Goal: Task Accomplishment & Management: Complete application form

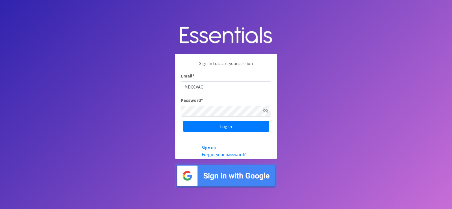
type input "MDCCVAC"
click at [183, 121] on input "Log in" at bounding box center [226, 126] width 86 height 11
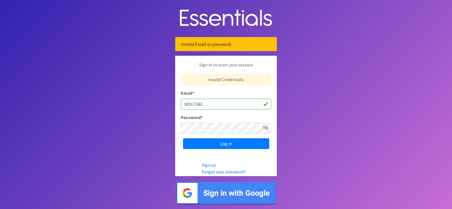
drag, startPoint x: 207, startPoint y: 107, endPoint x: 207, endPoint y: 104, distance: 3.1
click at [162, 100] on body "Invalid Email or password. Sign in to start your session Invalid Credentials. E…" at bounding box center [226, 104] width 452 height 209
type input "[MEDICAL_DATA][EMAIL_ADDRESS][PERSON_NAME][DOMAIN_NAME]"
click at [183, 138] on input "Log in" at bounding box center [226, 143] width 86 height 11
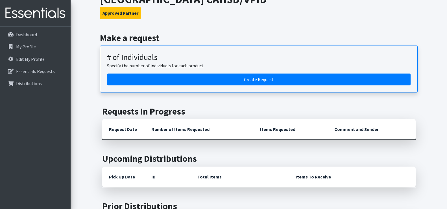
scroll to position [56, 0]
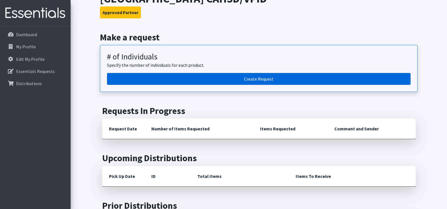
click at [253, 77] on link "Create Request" at bounding box center [259, 79] width 304 height 12
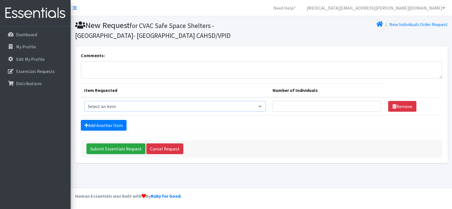
click at [259, 106] on select "Select an item # - Total number of kids being served with this order: Baby wipe…" at bounding box center [175, 106] width 182 height 11
select select "2649"
click at [84, 101] on select "Select an item # - Total number of kids being served with this order: Baby wipe…" at bounding box center [175, 106] width 182 height 11
click at [301, 104] on input "Number of Individuals" at bounding box center [327, 106] width 109 height 11
type input "180"
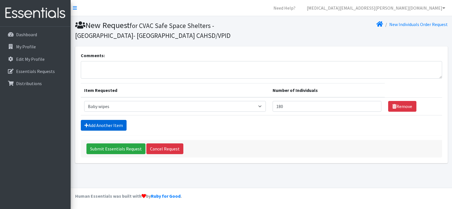
click at [102, 123] on link "Add Another Item" at bounding box center [104, 125] width 46 height 11
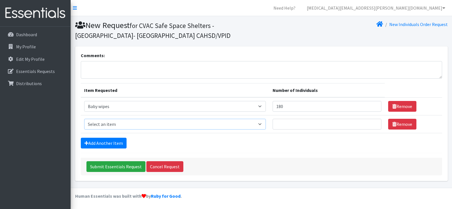
click at [102, 125] on select "Select an item # - Total number of kids being served with this order: Baby wipe…" at bounding box center [175, 124] width 182 height 11
select select "2648"
click at [84, 119] on select "Select an item # - Total number of kids being served with this order: Baby wipe…" at bounding box center [175, 124] width 182 height 11
click at [301, 122] on input "Number of Individuals" at bounding box center [327, 124] width 109 height 11
type input "1"
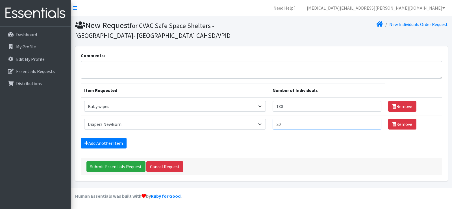
type input "20"
click at [114, 142] on link "Add Another Item" at bounding box center [104, 143] width 46 height 11
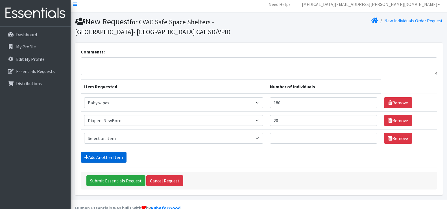
scroll to position [15, 0]
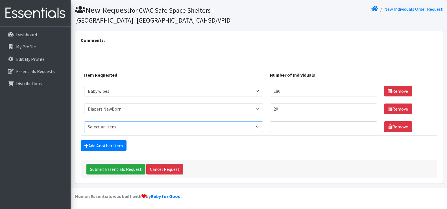
click at [114, 126] on select "Select an item # - Total number of kids being served with this order: Baby wipe…" at bounding box center [173, 126] width 179 height 11
select select "2665"
click at [84, 121] on select "Select an item # - Total number of kids being served with this order: Baby wipe…" at bounding box center [173, 126] width 179 height 11
click at [278, 131] on input "Number of Individuals" at bounding box center [323, 126] width 107 height 11
type input "20"
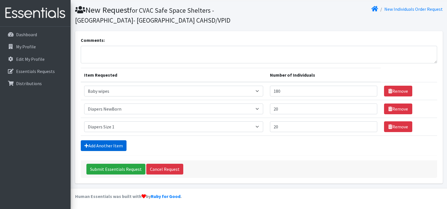
click at [118, 147] on link "Add Another Item" at bounding box center [104, 145] width 46 height 11
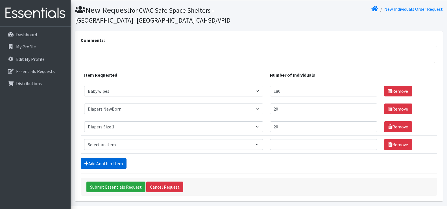
scroll to position [33, 0]
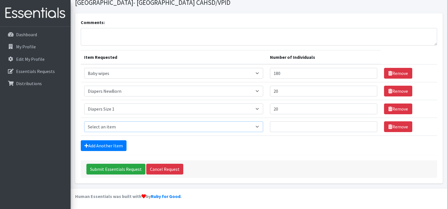
click at [105, 128] on select "Select an item # - Total number of kids being served with this order: Baby wipe…" at bounding box center [173, 126] width 179 height 11
select select "2668"
click at [84, 121] on select "Select an item # - Total number of kids being served with this order: Baby wipe…" at bounding box center [173, 126] width 179 height 11
click at [284, 128] on input "Number of Individuals" at bounding box center [323, 126] width 107 height 11
type input "20"
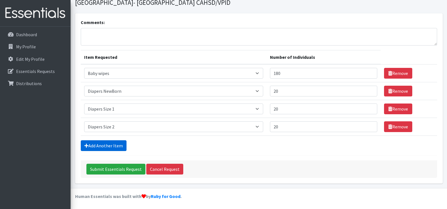
click at [116, 145] on link "Add Another Item" at bounding box center [104, 145] width 46 height 11
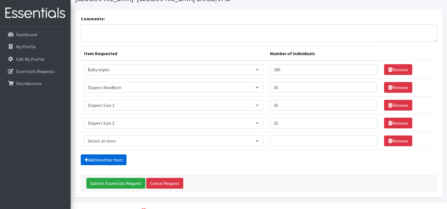
scroll to position [51, 0]
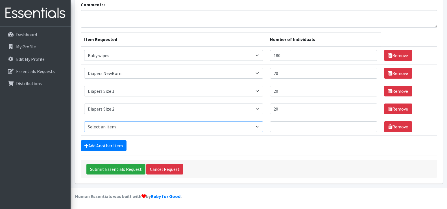
click at [112, 124] on select "Select an item # - Total number of kids being served with this order: Baby wipe…" at bounding box center [173, 126] width 179 height 11
select select "2655"
click at [84, 121] on select "Select an item # - Total number of kids being served with this order: Baby wipe…" at bounding box center [173, 126] width 179 height 11
click at [281, 124] on input "Number of Individuals" at bounding box center [323, 126] width 107 height 11
type input "20"
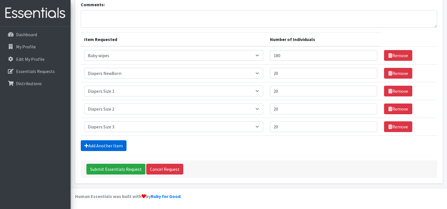
click at [111, 145] on link "Add Another Item" at bounding box center [104, 145] width 46 height 11
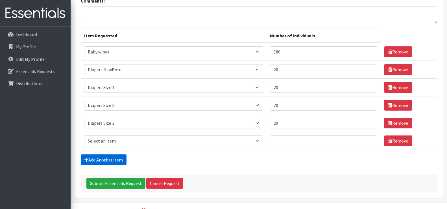
scroll to position [69, 0]
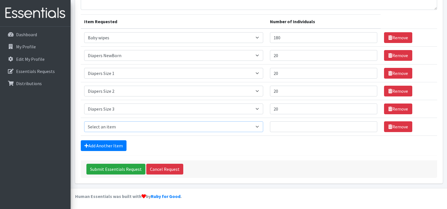
click at [110, 127] on select "Select an item # - Total number of kids being served with this order: Baby wipe…" at bounding box center [173, 126] width 179 height 11
select select "2661"
click at [84, 121] on select "Select an item # - Total number of kids being served with this order: Baby wipe…" at bounding box center [173, 126] width 179 height 11
click at [287, 127] on input "Number of Individuals" at bounding box center [323, 126] width 107 height 11
type input "20"
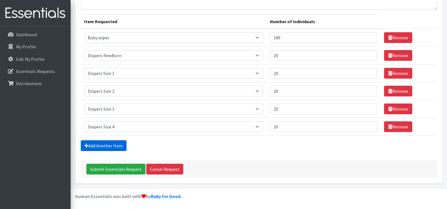
click at [112, 145] on link "Add Another Item" at bounding box center [104, 145] width 46 height 11
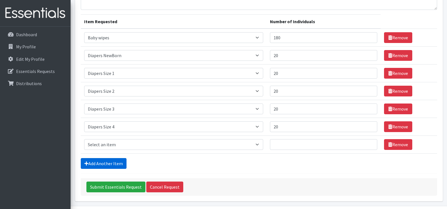
scroll to position [86, 0]
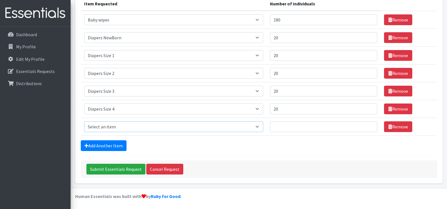
click at [112, 128] on select "Select an item # - Total number of kids being served with this order: Baby wipe…" at bounding box center [173, 126] width 179 height 11
select select "2652"
click at [84, 121] on select "Select an item # - Total number of kids being served with this order: Baby wipe…" at bounding box center [173, 126] width 179 height 11
click at [277, 126] on input "Number of Individuals" at bounding box center [323, 126] width 107 height 11
type input "20"
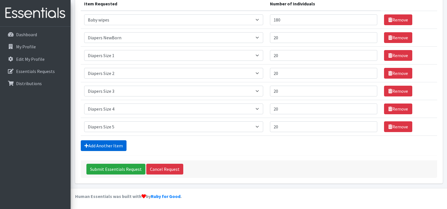
click at [112, 142] on link "Add Another Item" at bounding box center [104, 145] width 46 height 11
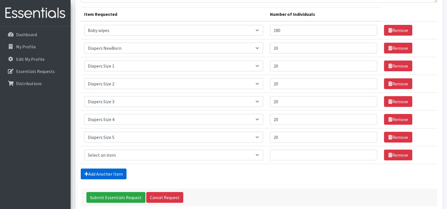
scroll to position [76, 0]
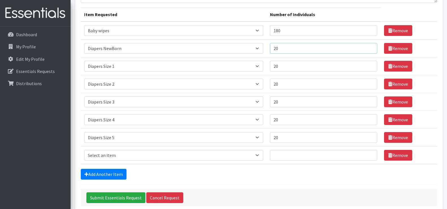
click at [282, 49] on input "20" at bounding box center [323, 48] width 107 height 11
type input "2"
type input "10"
click at [277, 156] on input "Number of Individuals" at bounding box center [323, 155] width 107 height 11
type input "20"
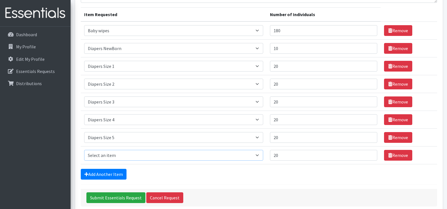
click at [153, 156] on select "Select an item # - Total number of kids being served with this order: Baby wipe…" at bounding box center [173, 155] width 179 height 11
select select "2674"
click at [84, 150] on select "Select an item # - Total number of kids being served with this order: Baby wipe…" at bounding box center [173, 155] width 179 height 11
click at [100, 172] on link "Add Another Item" at bounding box center [104, 174] width 46 height 11
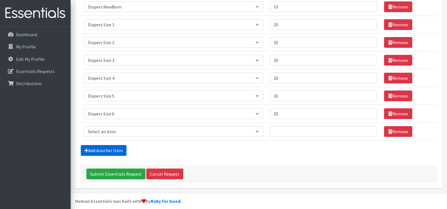
scroll to position [122, 0]
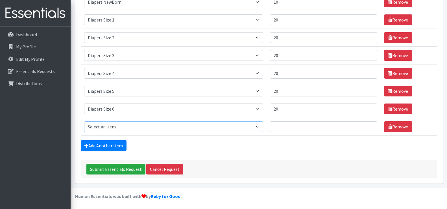
click at [109, 126] on select "Select an item # - Total number of kids being served with this order: Baby wipe…" at bounding box center [173, 126] width 179 height 11
select select "12644"
click at [84, 121] on select "Select an item # - Total number of kids being served with this order: Baby wipe…" at bounding box center [173, 126] width 179 height 11
click at [276, 123] on input "Number of Individuals" at bounding box center [323, 126] width 107 height 11
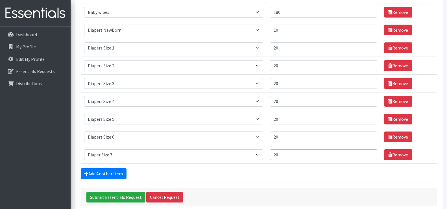
scroll to position [94, 0]
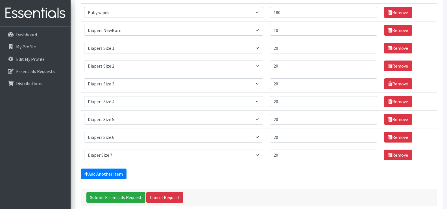
type input "20"
click at [117, 173] on link "Add Another Item" at bounding box center [104, 173] width 46 height 11
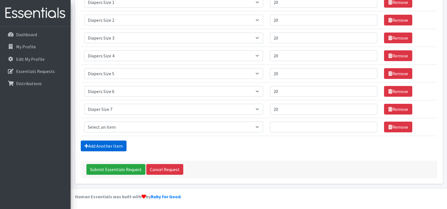
scroll to position [140, 0]
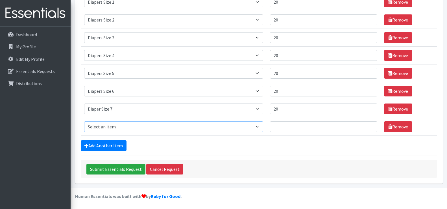
click at [111, 128] on select "Select an item # - Total number of kids being served with this order: Baby wipe…" at bounding box center [173, 126] width 179 height 11
select select "2644"
click at [84, 121] on select "Select an item # - Total number of kids being served with this order: Baby wipe…" at bounding box center [173, 126] width 179 height 11
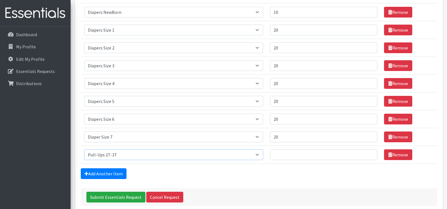
scroll to position [112, 0]
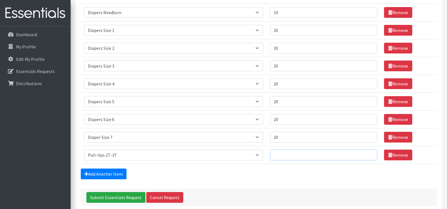
click at [280, 154] on input "Number of Individuals" at bounding box center [323, 154] width 107 height 11
type input "20"
click at [110, 171] on link "Add Another Item" at bounding box center [104, 173] width 46 height 11
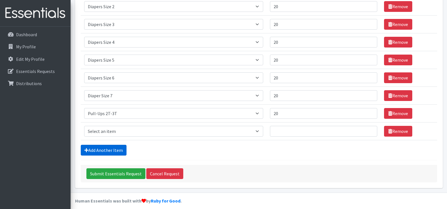
scroll to position [158, 0]
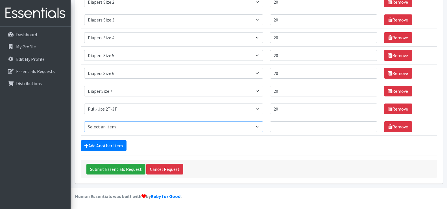
click at [111, 125] on select "Select an item # - Total number of kids being served with this order: Baby wipe…" at bounding box center [173, 126] width 179 height 11
select select "2679"
click at [84, 121] on select "Select an item # - Total number of kids being served with this order: Baby wipe…" at bounding box center [173, 126] width 179 height 11
click at [287, 123] on input "Number of Individuals" at bounding box center [323, 126] width 107 height 11
type input "20"
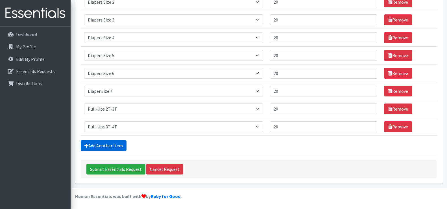
click at [107, 146] on link "Add Another Item" at bounding box center [104, 145] width 46 height 11
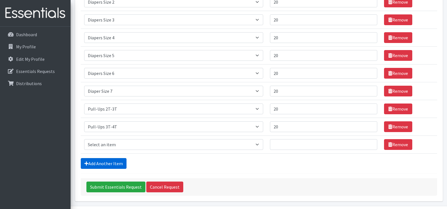
scroll to position [175, 0]
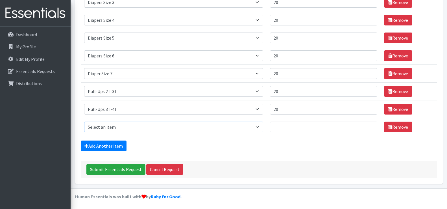
click at [110, 123] on select "Select an item # - Total number of kids being served with this order: Baby wipe…" at bounding box center [173, 126] width 179 height 11
select select "2680"
click at [84, 121] on select "Select an item # - Total number of kids being served with this order: Baby wipe…" at bounding box center [173, 126] width 179 height 11
click at [274, 124] on input "Number of Individuals" at bounding box center [323, 126] width 107 height 11
type input "10"
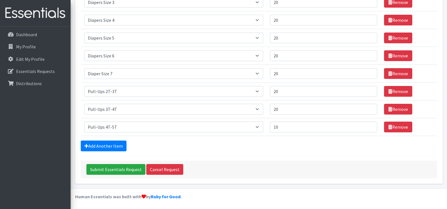
click at [278, 153] on form "Comments: Item Requested Number of Individuals Item Requested Select an item # …" at bounding box center [259, 27] width 356 height 301
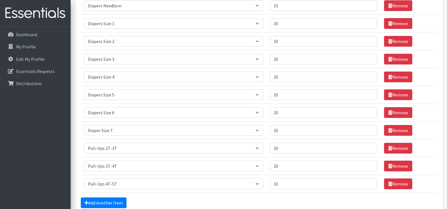
scroll to position [119, 0]
click at [289, 167] on input "20" at bounding box center [323, 165] width 107 height 11
type input "2"
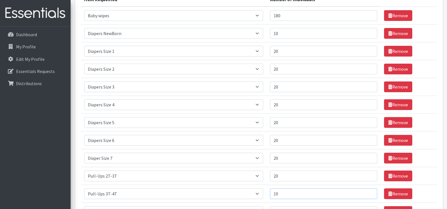
scroll to position [90, 0]
type input "10"
click at [292, 50] on input "20" at bounding box center [323, 51] width 107 height 11
type input "2"
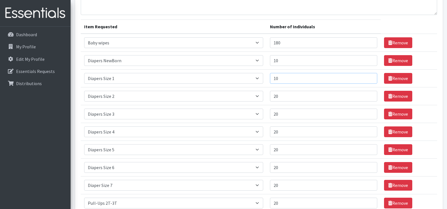
scroll to position [63, 0]
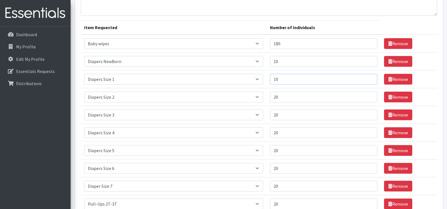
type input "10"
click at [287, 201] on input "20" at bounding box center [323, 203] width 107 height 11
type input "20"
click at [371, 202] on input "20" at bounding box center [323, 203] width 107 height 11
click at [431, 111] on td "Remove" at bounding box center [409, 115] width 56 height 18
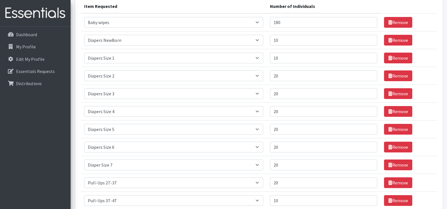
scroll to position [85, 0]
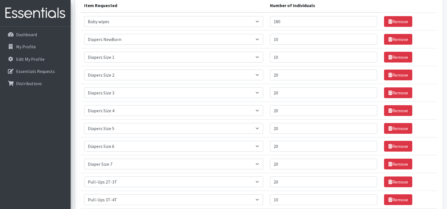
click at [447, 205] on section "Comments: Item Requested Number of Individuals Item Requested Select an item # …" at bounding box center [259, 120] width 376 height 317
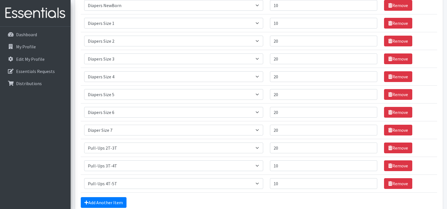
click at [447, 205] on section "Comments: Item Requested Number of Individuals Item Requested Select an item # …" at bounding box center [259, 86] width 376 height 317
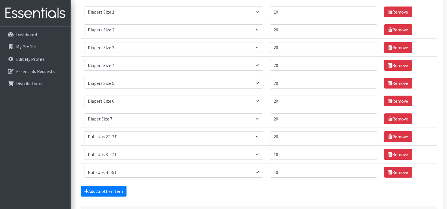
scroll to position [141, 0]
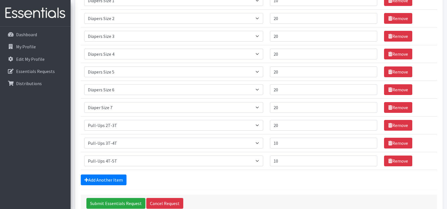
click at [447, 205] on section "Comments: Item Requested Number of Individuals Item Requested Select an item # …" at bounding box center [259, 63] width 376 height 317
click at [278, 18] on input "20" at bounding box center [323, 18] width 107 height 11
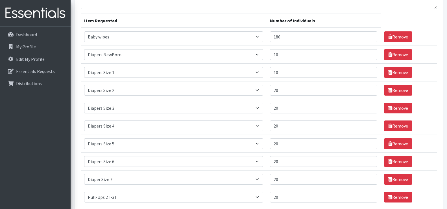
scroll to position [52, 0]
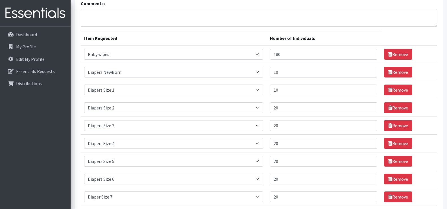
click at [444, 45] on section "Comments: Item Requested Number of Individuals Item Requested Select an item # …" at bounding box center [259, 152] width 376 height 317
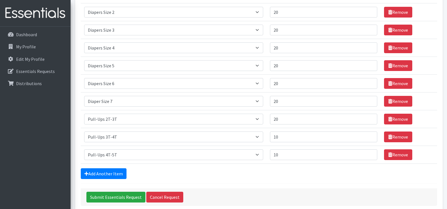
scroll to position [175, 0]
